Goal: Information Seeking & Learning: Check status

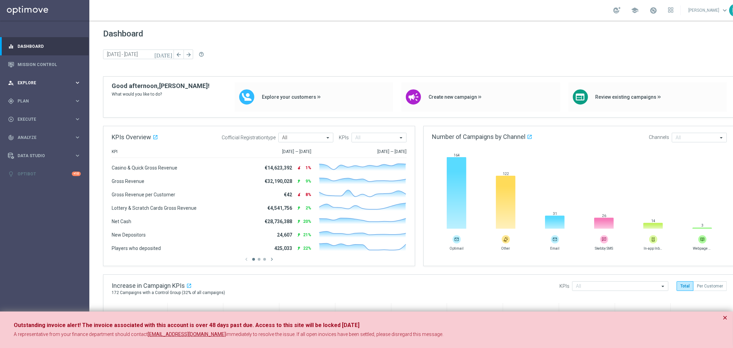
click at [77, 82] on icon "keyboard_arrow_right" at bounding box center [77, 82] width 7 height 7
click at [48, 96] on link "Customer Explorer" at bounding box center [45, 96] width 54 height 5
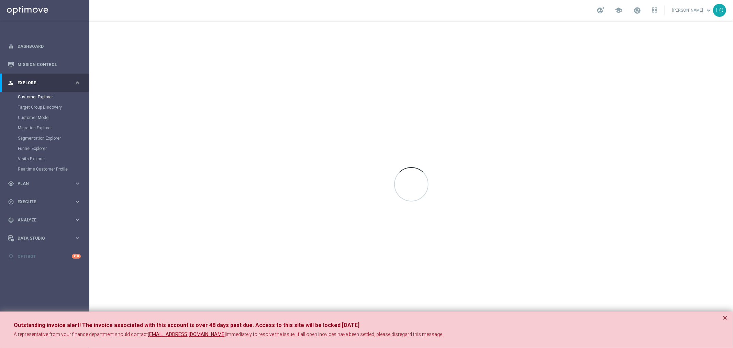
click at [726, 317] on button "×" at bounding box center [724, 317] width 5 height 8
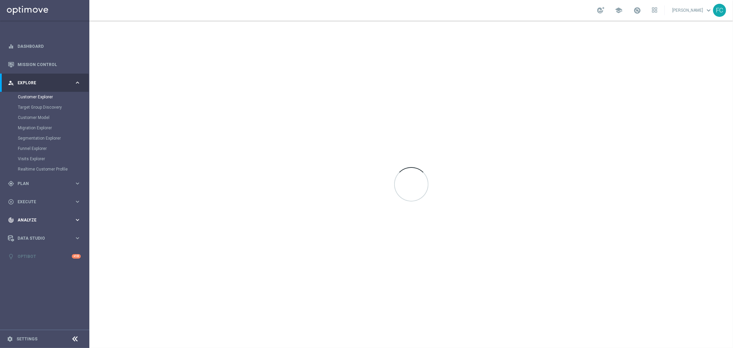
click at [80, 220] on icon "keyboard_arrow_right" at bounding box center [77, 219] width 7 height 7
click at [33, 151] on link "Customer 360" at bounding box center [45, 151] width 54 height 5
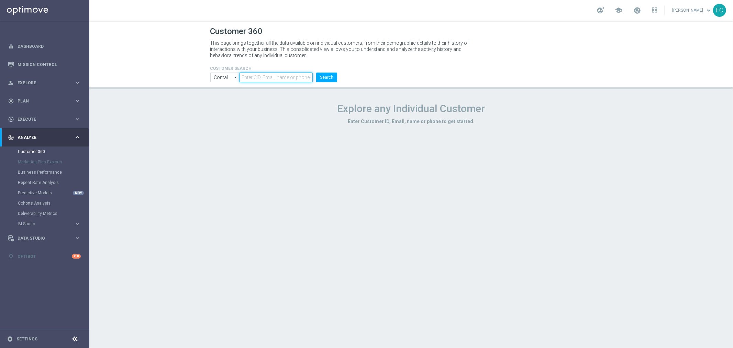
click at [264, 74] on input "text" at bounding box center [275, 77] width 73 height 10
paste input "4331706"
type input "4331706"
click at [328, 77] on button "Search" at bounding box center [326, 77] width 21 height 10
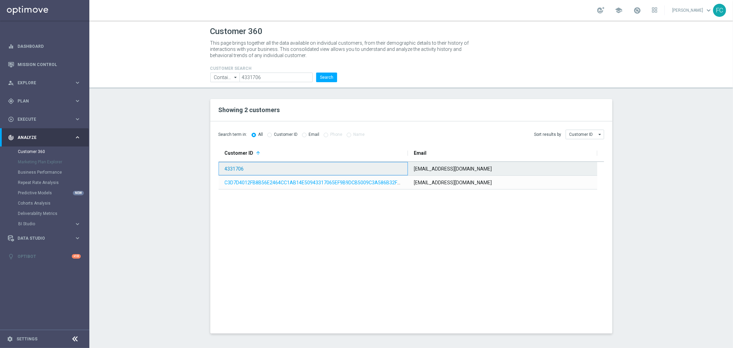
click at [238, 171] on link "4331706" at bounding box center [234, 168] width 19 height 5
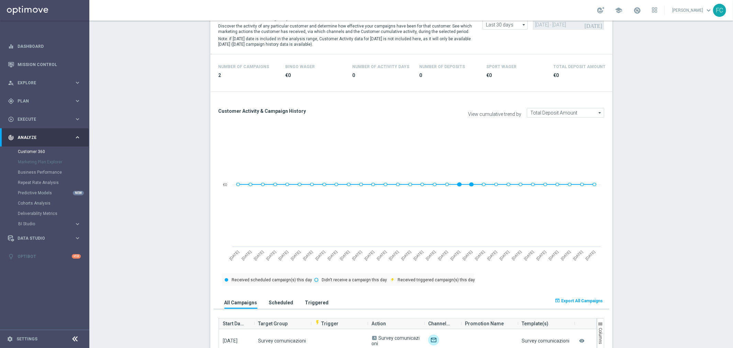
scroll to position [107, 0]
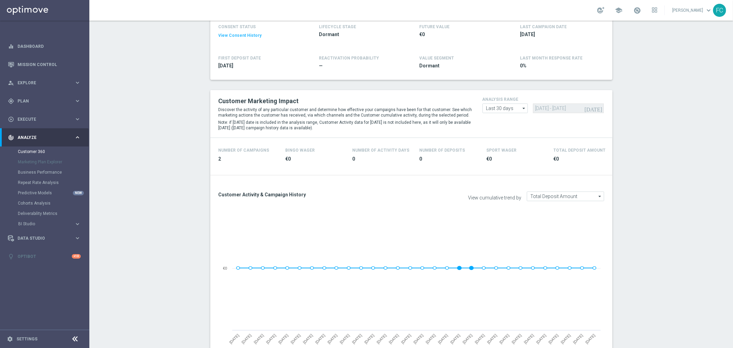
click at [521, 107] on icon "arrow_drop_down" at bounding box center [523, 108] width 7 height 9
click at [512, 146] on div "Custom" at bounding box center [504, 149] width 45 height 10
type input "Custom"
click at [538, 110] on input "[DATE] - [DATE]" at bounding box center [568, 108] width 71 height 10
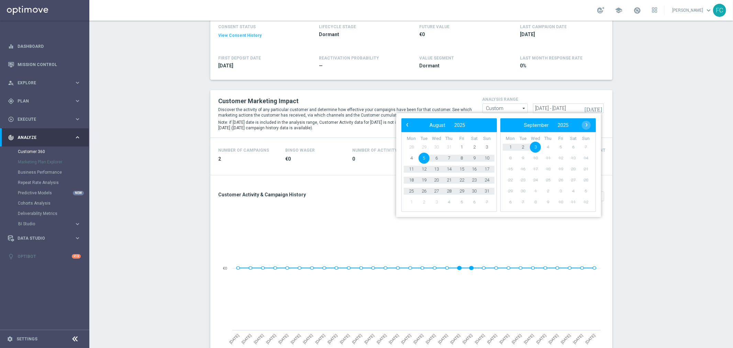
type input "[DATE] - [DATE]"
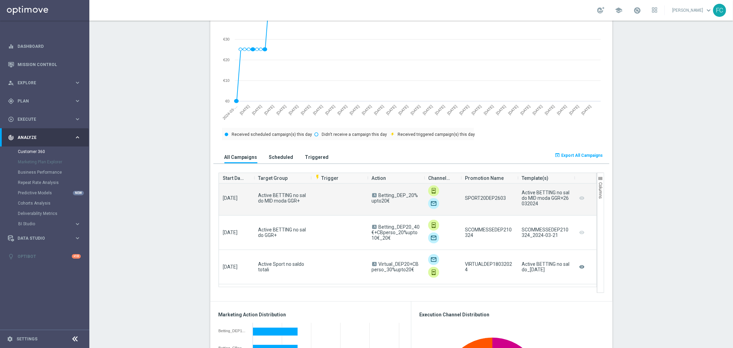
scroll to position [153, 0]
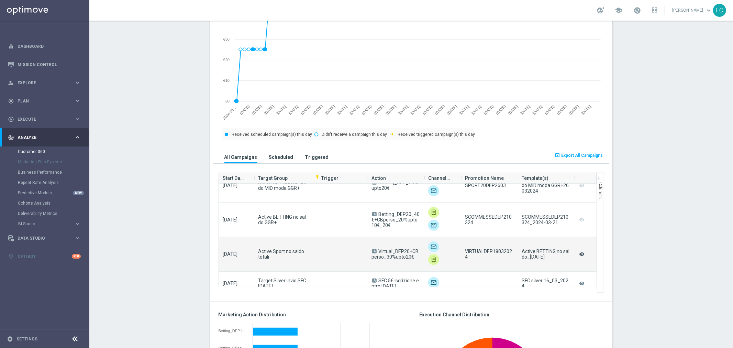
click at [578, 255] on icon "remove_red_eye" at bounding box center [581, 253] width 7 height 9
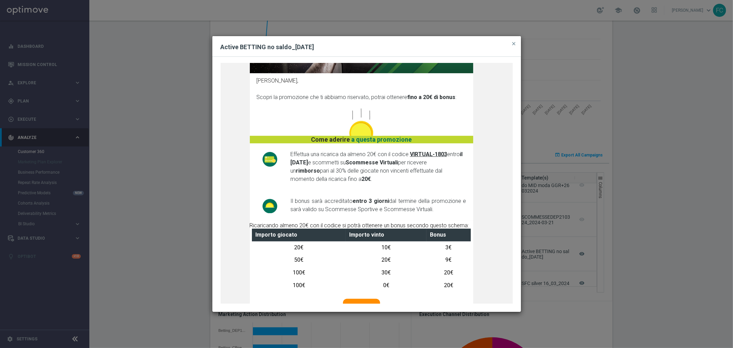
scroll to position [191, 0]
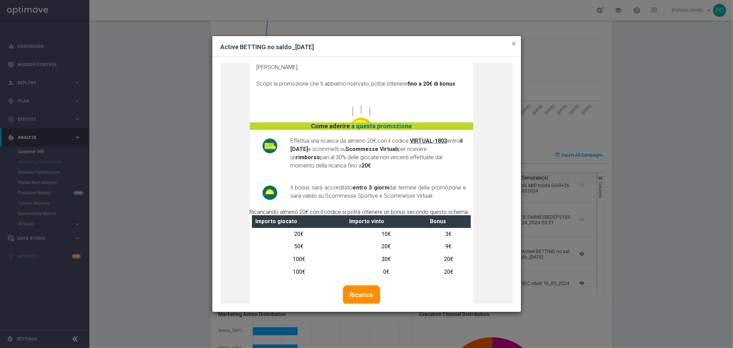
click at [515, 42] on span "close" at bounding box center [513, 43] width 5 height 5
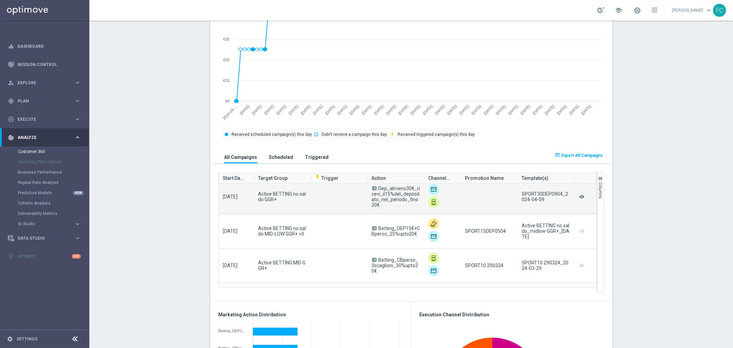
scroll to position [0, 0]
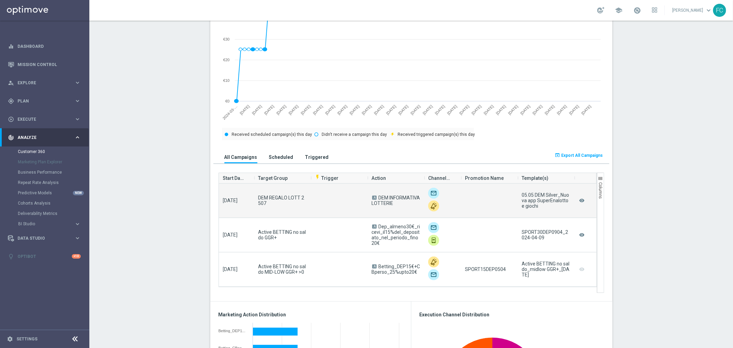
click at [432, 193] on img at bounding box center [433, 193] width 11 height 11
click at [580, 202] on icon "remove_red_eye" at bounding box center [581, 200] width 7 height 9
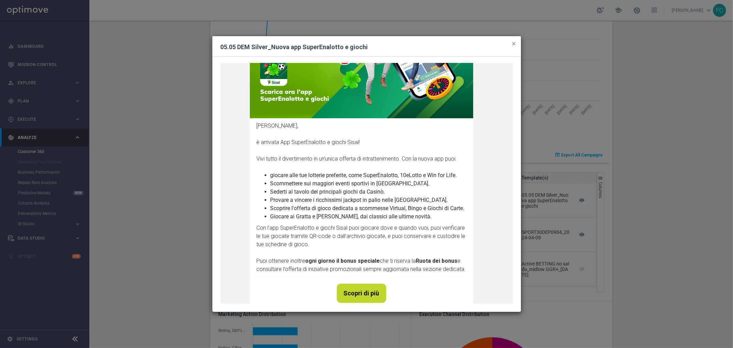
scroll to position [153, 0]
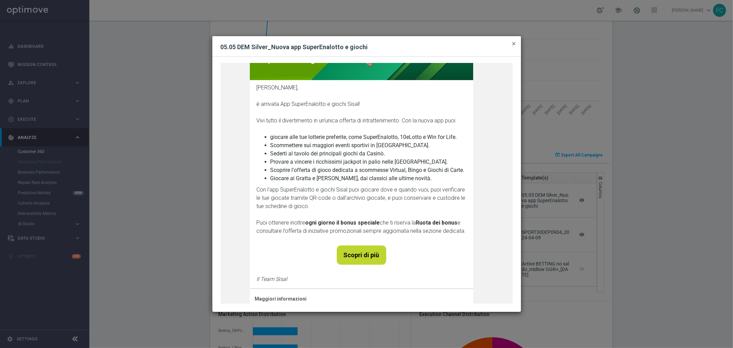
click at [513, 43] on span "close" at bounding box center [513, 43] width 5 height 5
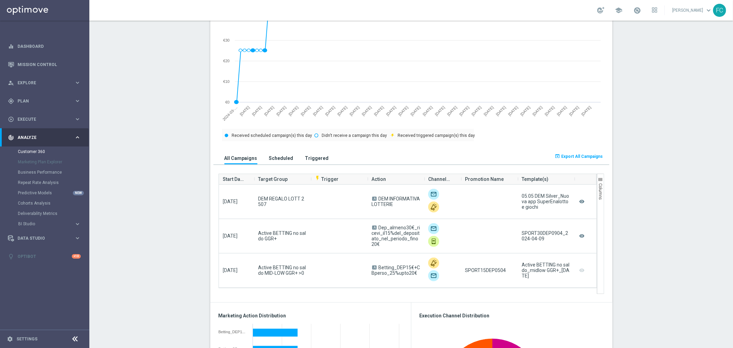
scroll to position [336, 0]
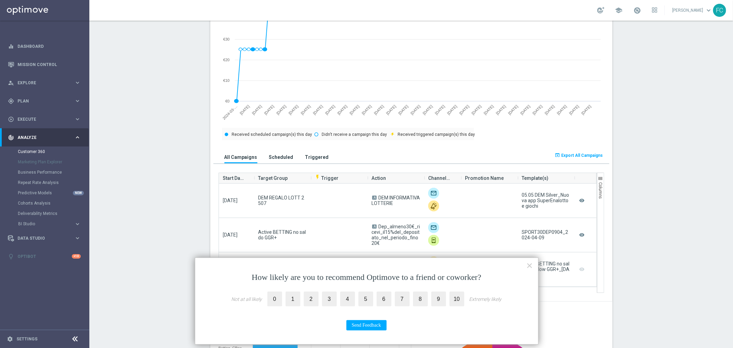
drag, startPoint x: 269, startPoint y: 297, endPoint x: 291, endPoint y: 304, distance: 22.7
click at [270, 297] on label "0" at bounding box center [274, 298] width 15 height 15
click at [0, 0] on input "0" at bounding box center [0, 0] width 0 height 0
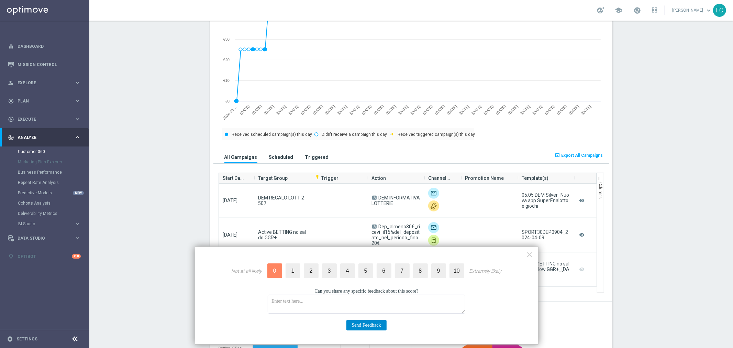
click at [362, 322] on button "Send Feedback" at bounding box center [366, 325] width 40 height 10
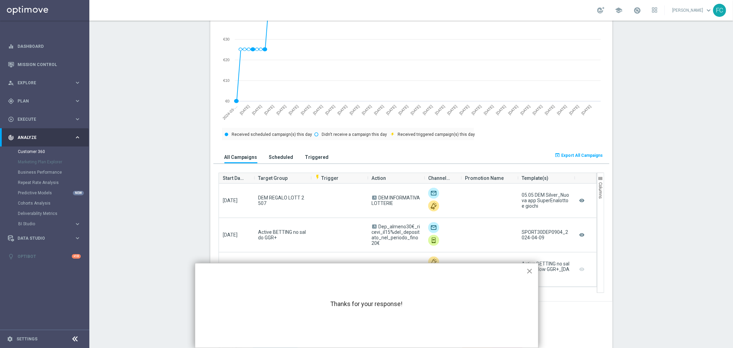
click at [528, 273] on button "×" at bounding box center [529, 270] width 7 height 11
